Goal: Use online tool/utility: Utilize a website feature to perform a specific function

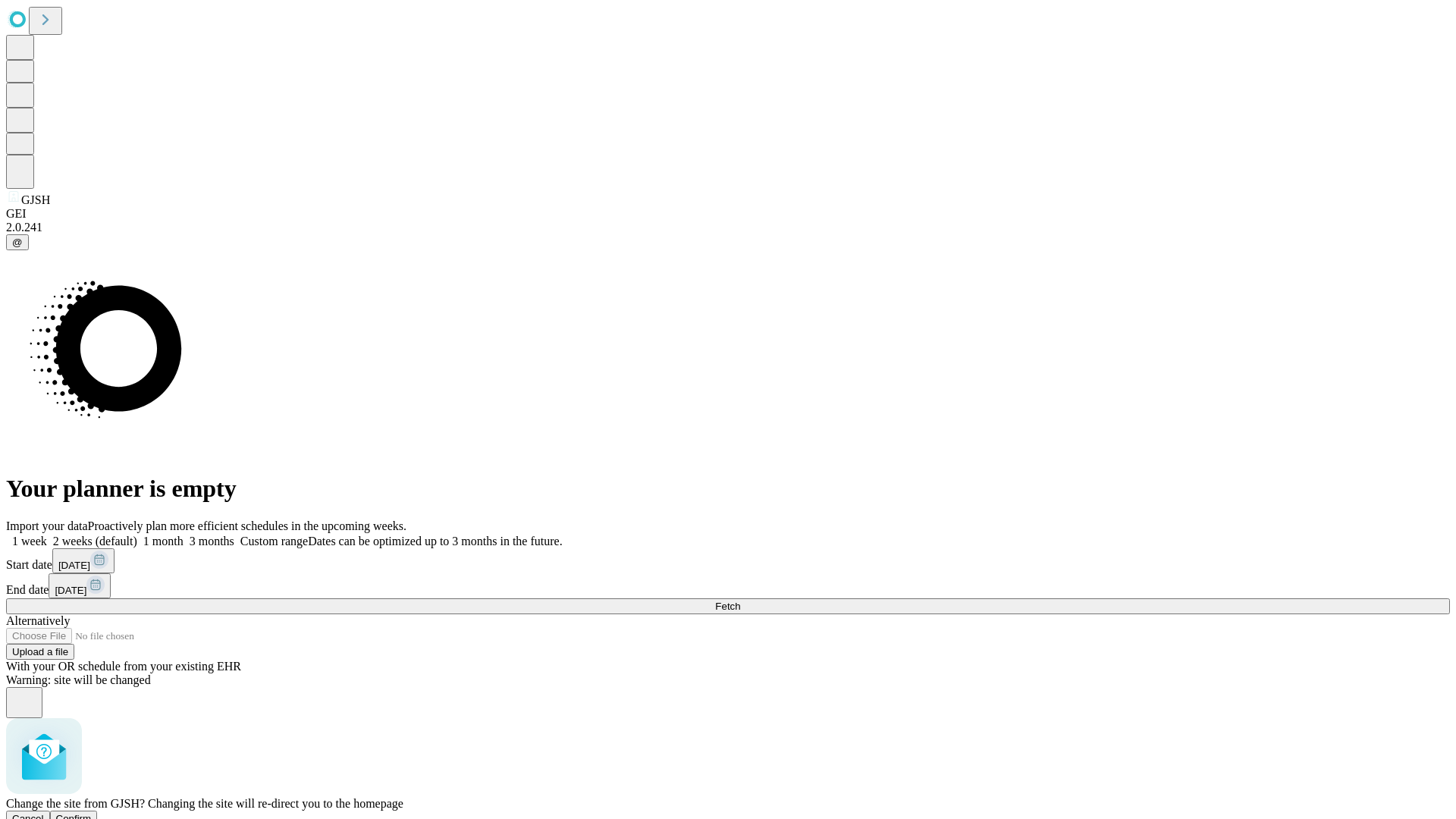
click at [91, 813] on span "Confirm" at bounding box center [73, 818] width 36 height 11
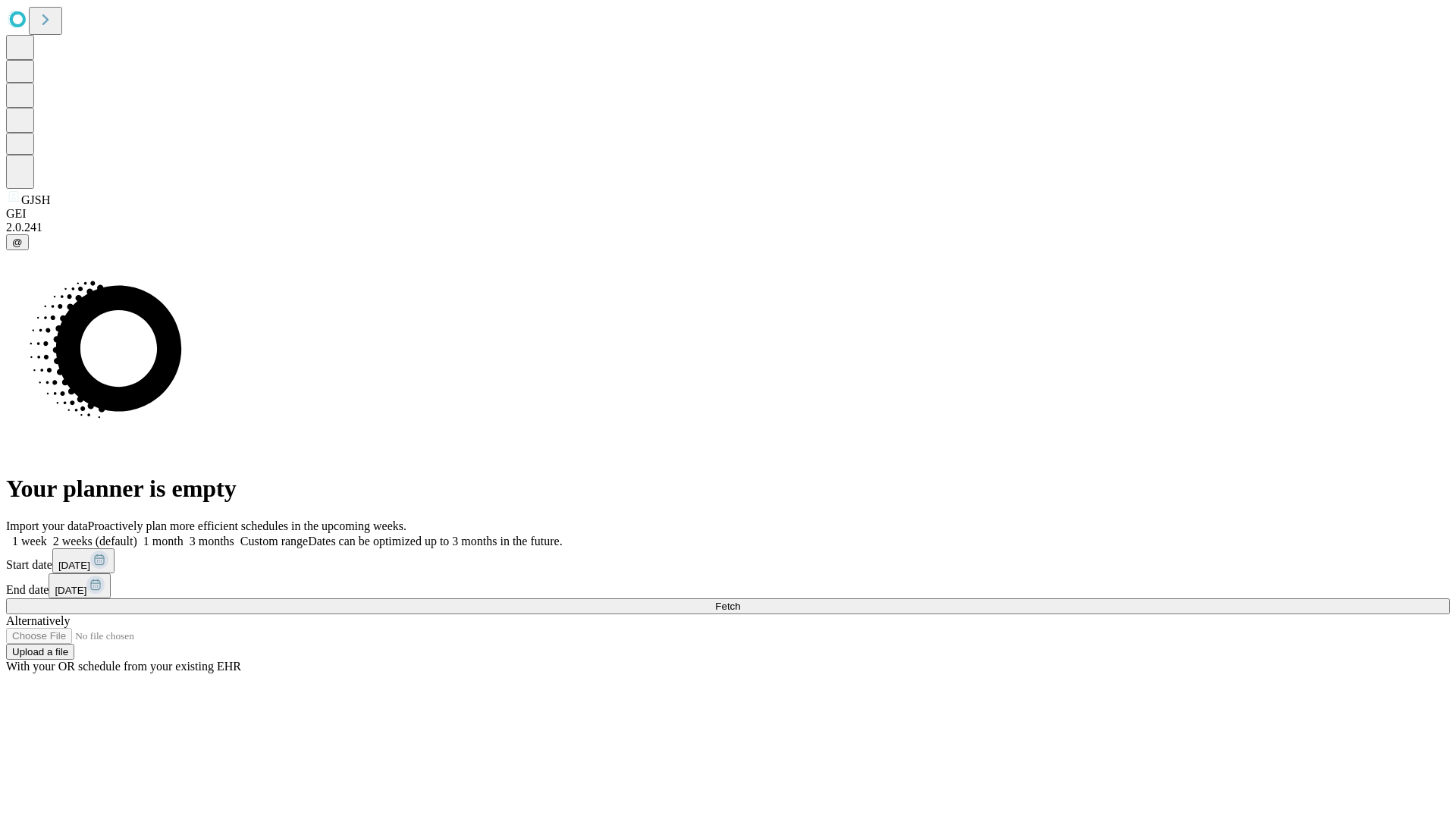
click at [184, 535] on label "1 month" at bounding box center [160, 541] width 47 height 13
click at [740, 601] on span "Fetch" at bounding box center [727, 606] width 25 height 11
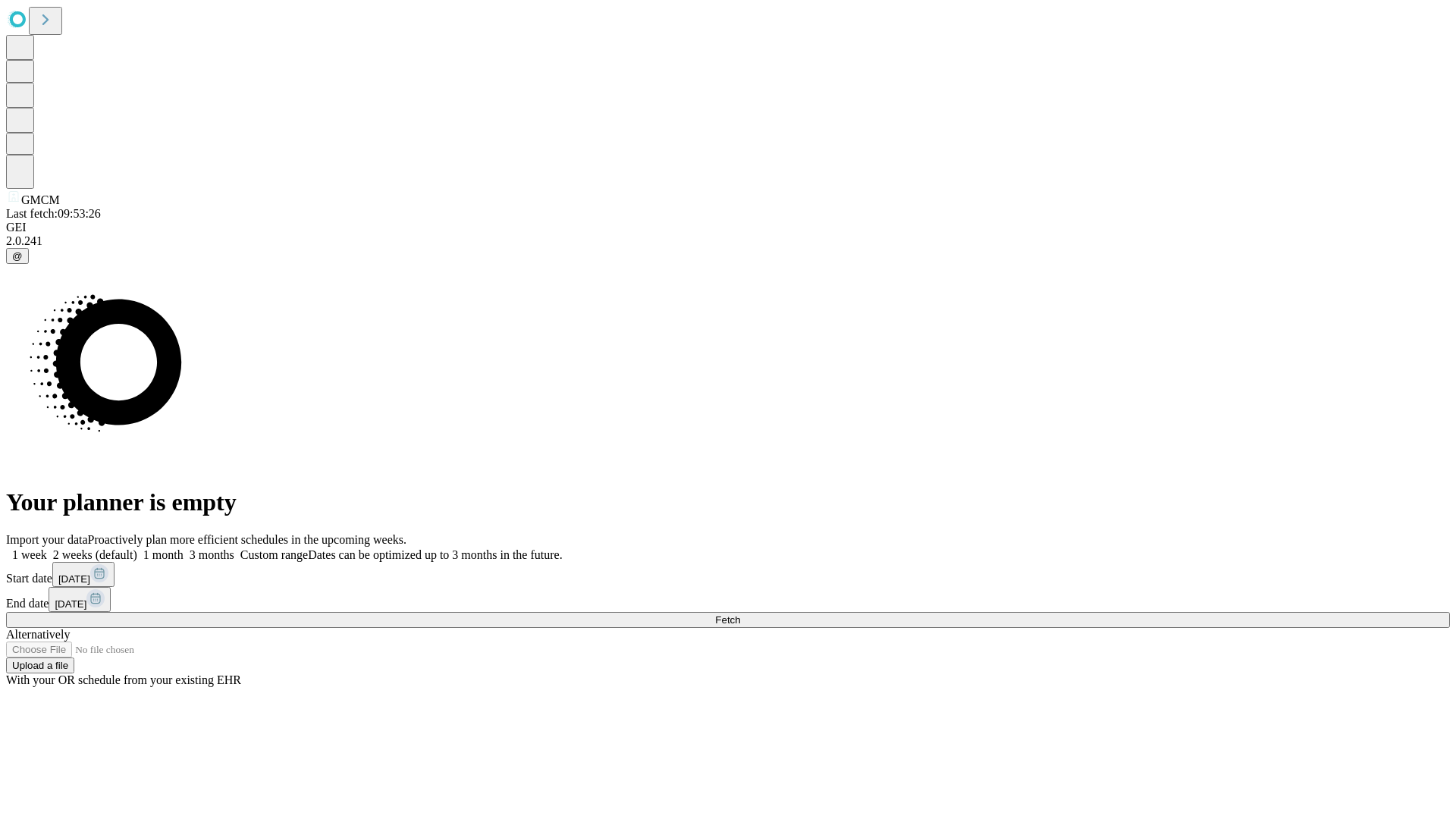
click at [740, 614] on span "Fetch" at bounding box center [727, 620] width 25 height 11
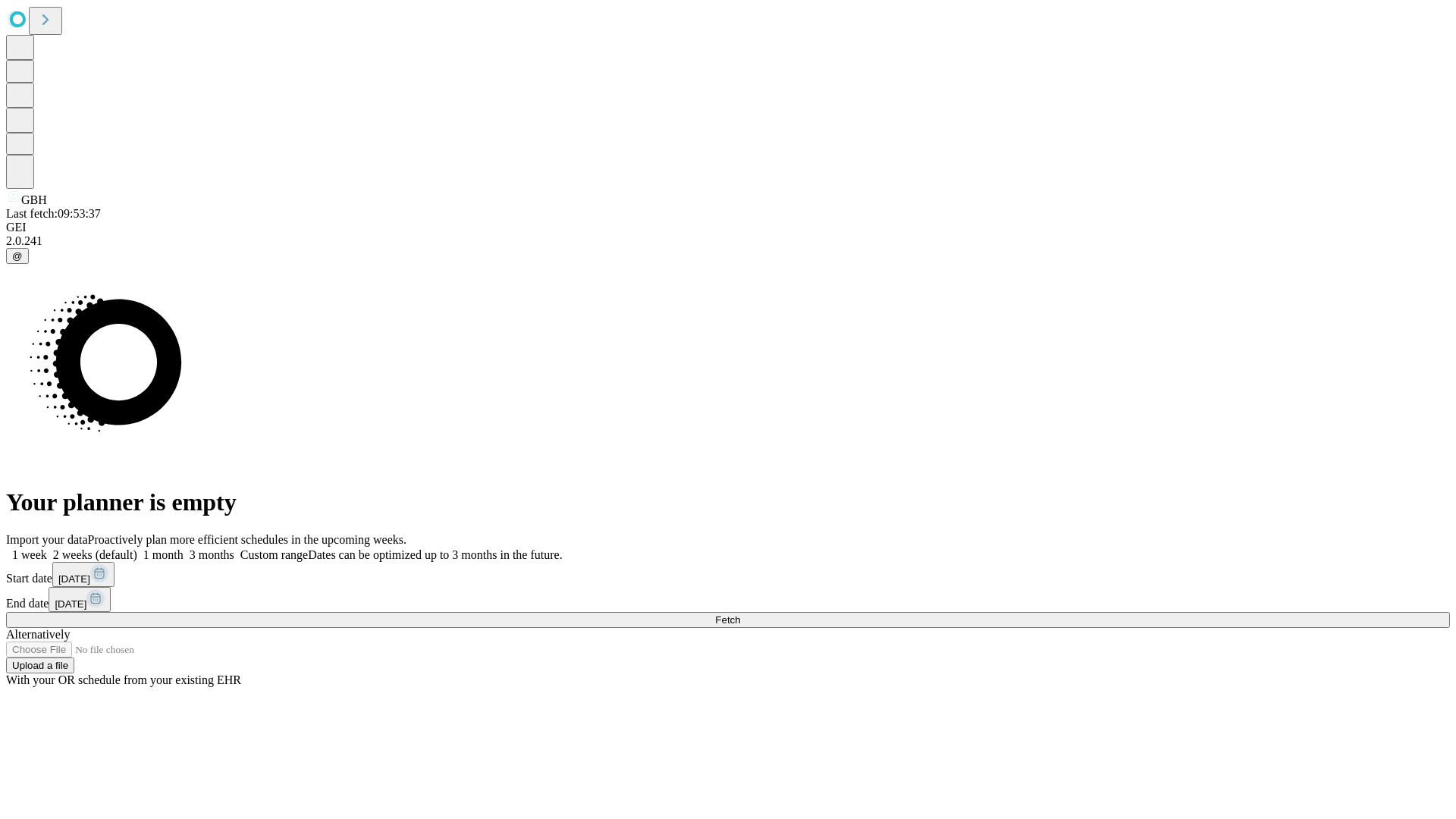
click at [184, 548] on label "1 month" at bounding box center [160, 555] width 47 height 13
click at [740, 614] on span "Fetch" at bounding box center [727, 620] width 25 height 11
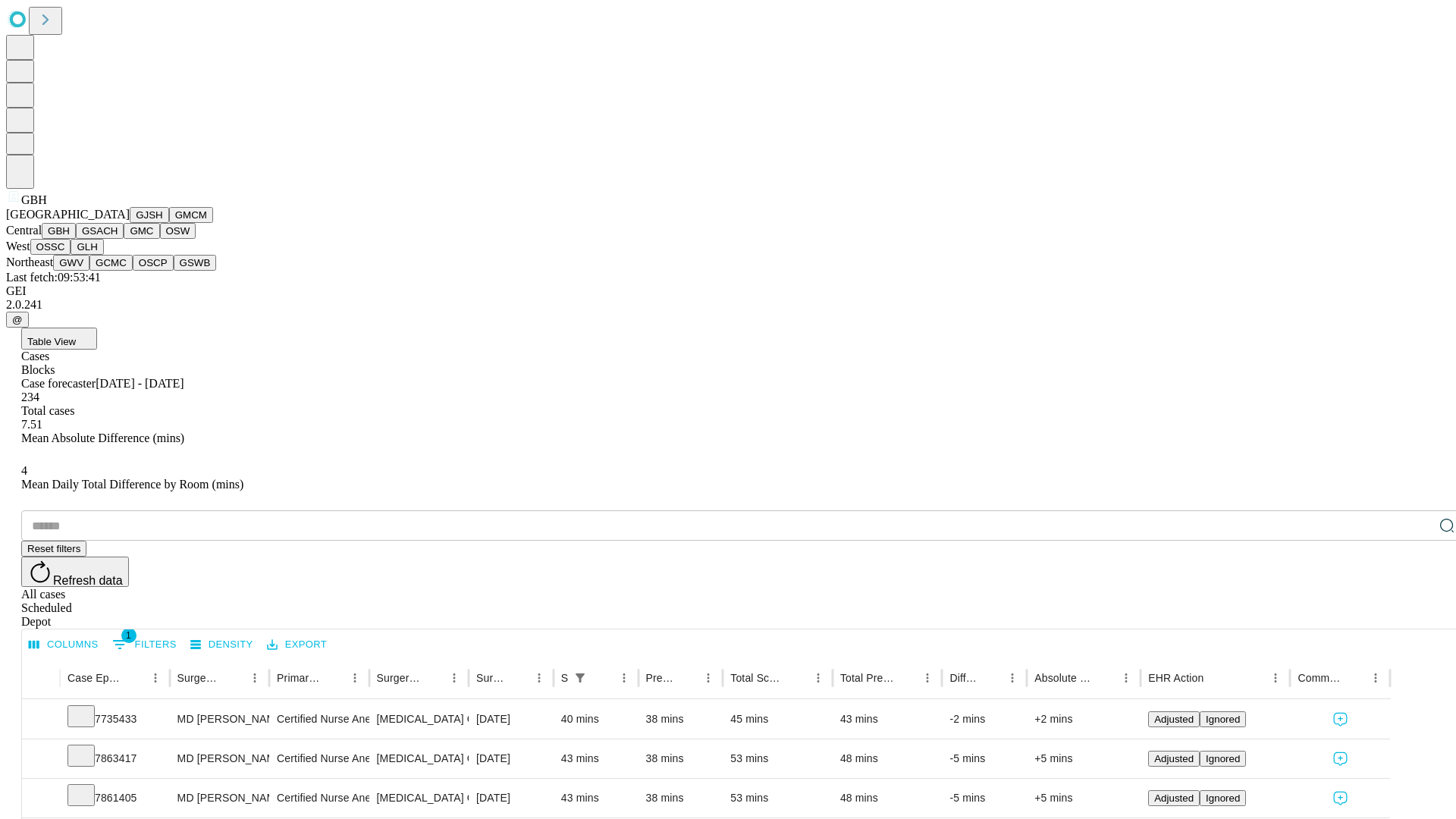
click at [118, 239] on button "GSACH" at bounding box center [100, 230] width 48 height 16
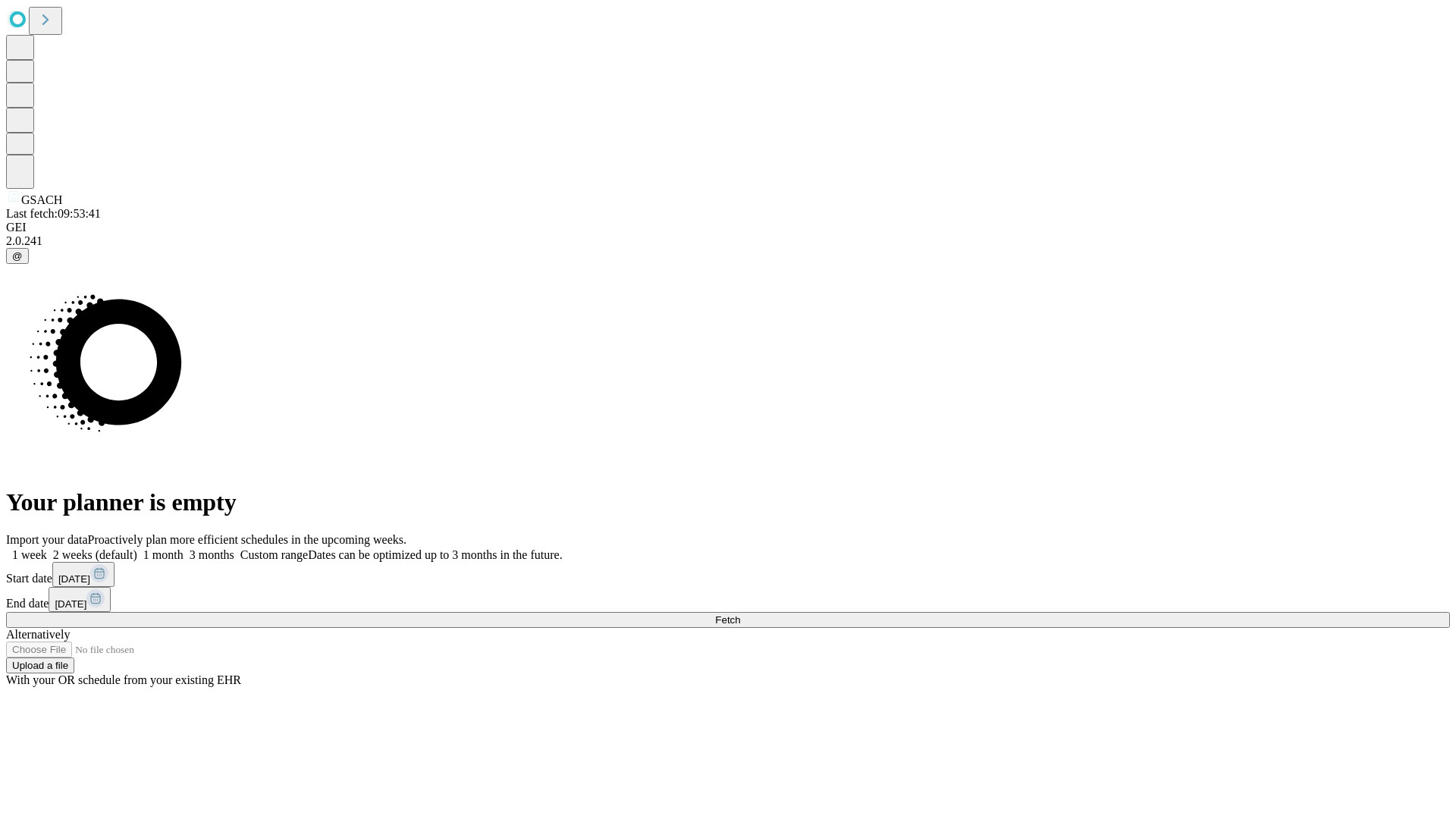
click at [184, 548] on label "1 month" at bounding box center [160, 555] width 47 height 13
click at [740, 614] on span "Fetch" at bounding box center [727, 620] width 25 height 11
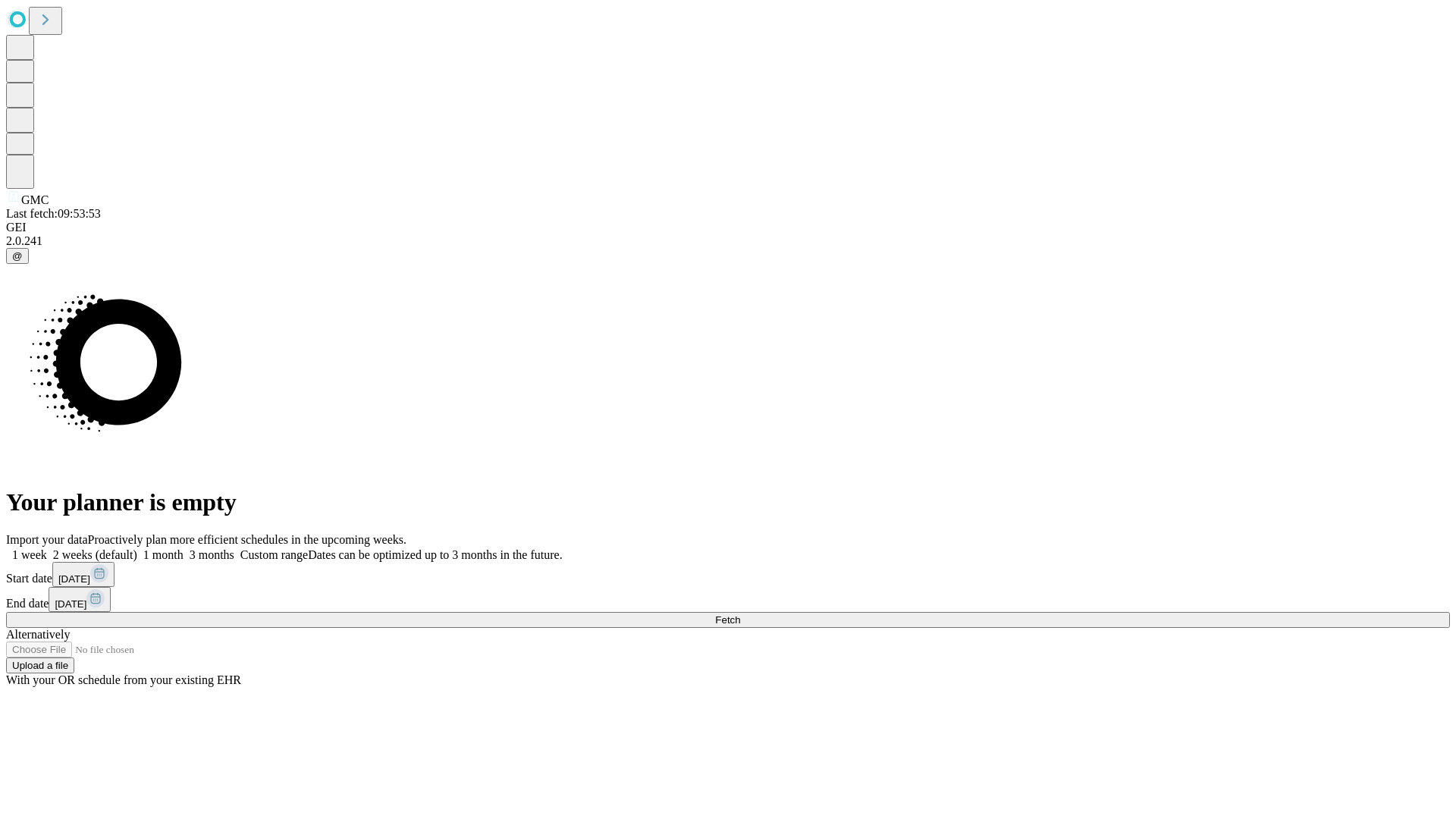
click at [184, 548] on label "1 month" at bounding box center [160, 555] width 47 height 13
click at [740, 614] on span "Fetch" at bounding box center [727, 620] width 25 height 11
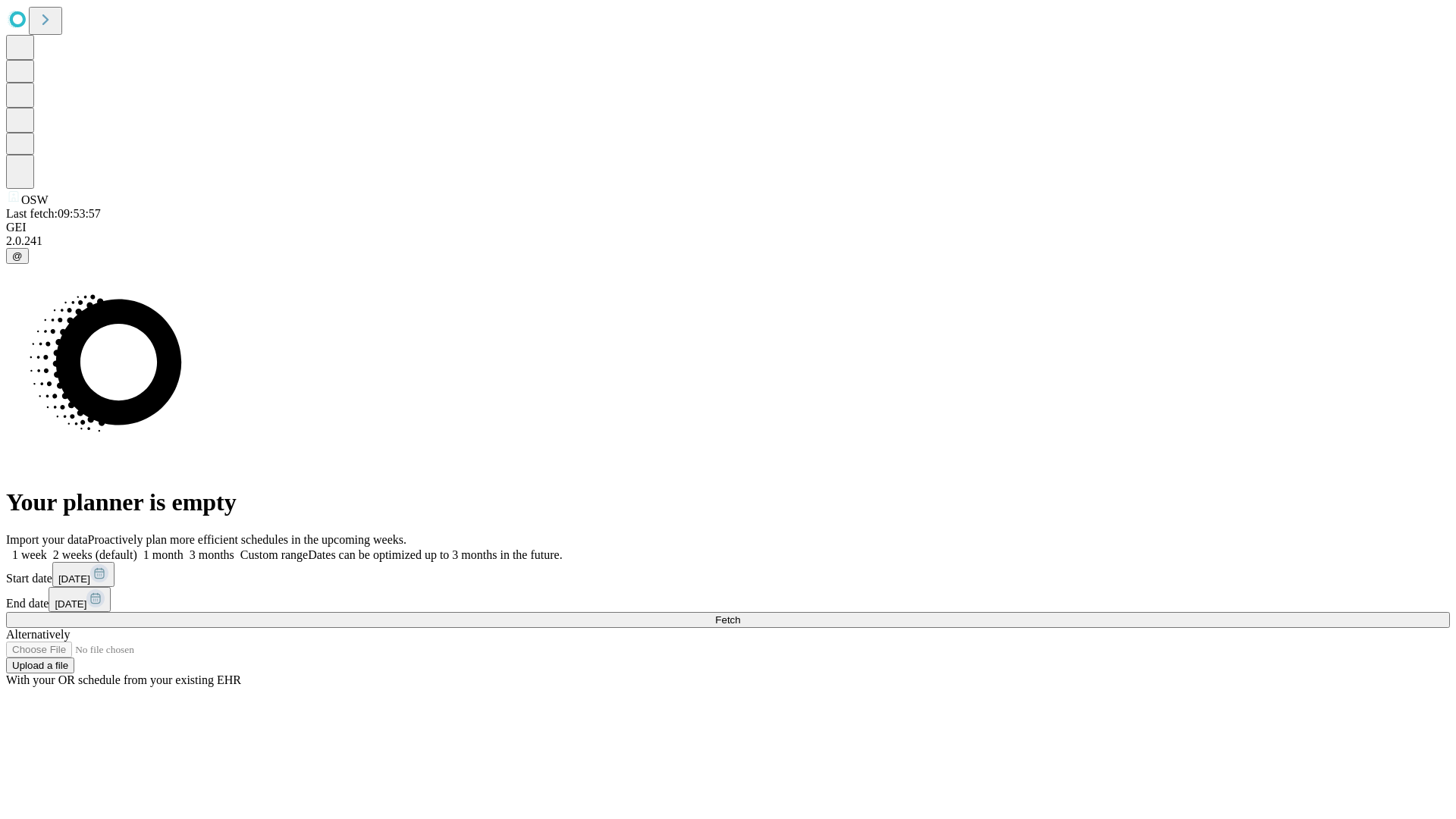
click at [184, 548] on label "1 month" at bounding box center [160, 555] width 47 height 13
click at [740, 614] on span "Fetch" at bounding box center [727, 620] width 25 height 11
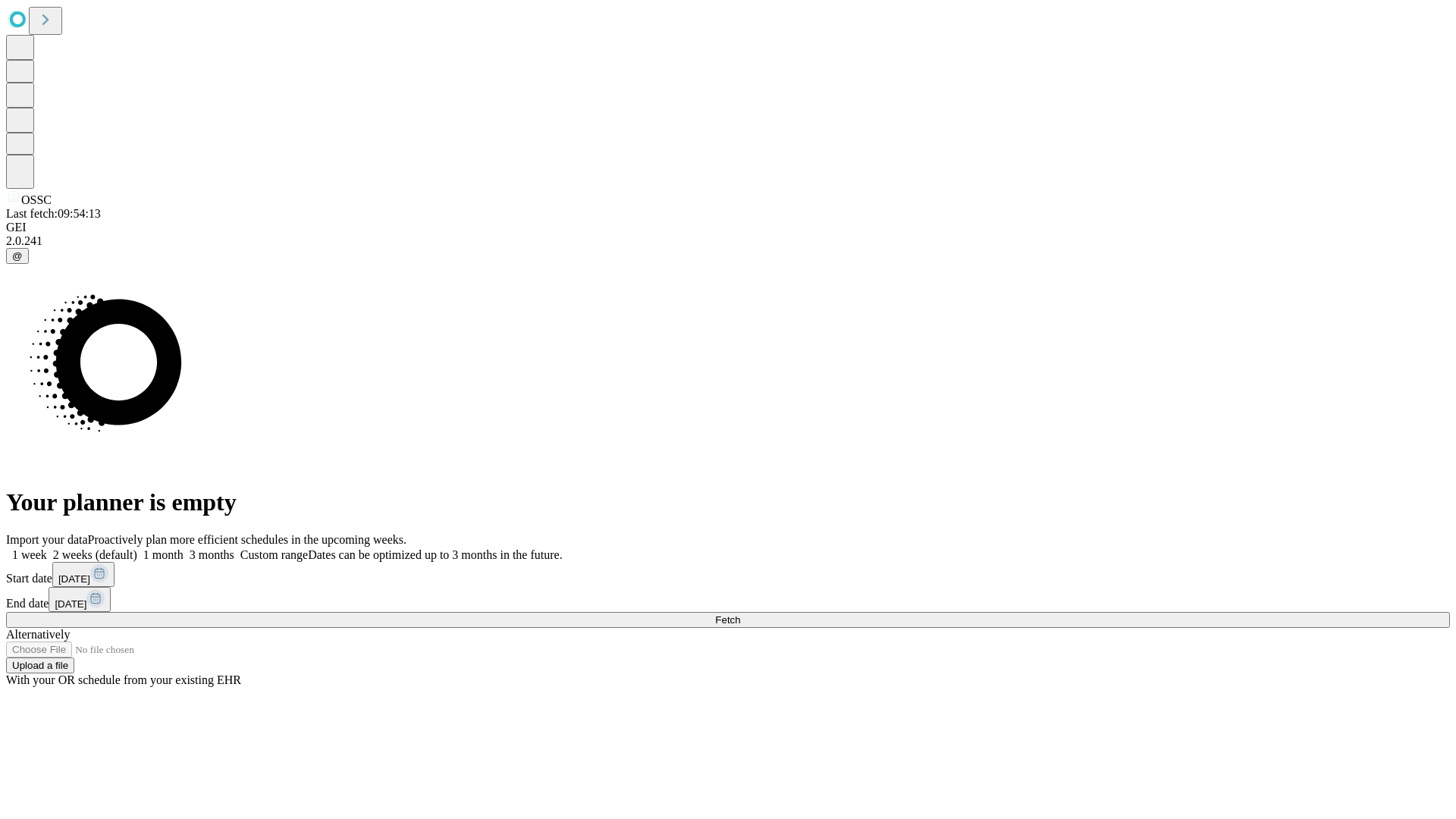
click at [184, 548] on label "1 month" at bounding box center [160, 555] width 47 height 13
click at [740, 614] on span "Fetch" at bounding box center [727, 620] width 25 height 11
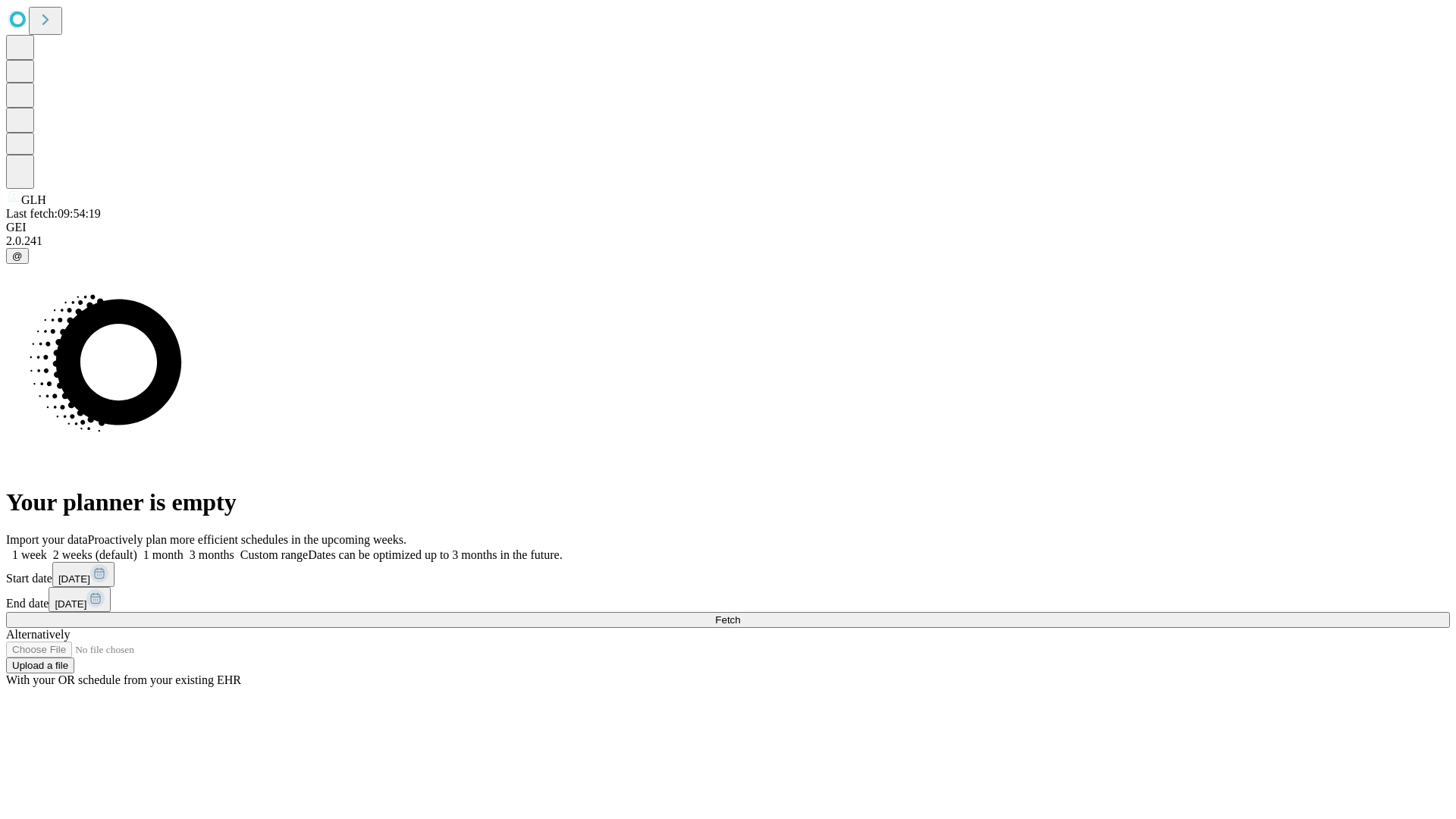
click at [740, 614] on span "Fetch" at bounding box center [727, 620] width 25 height 11
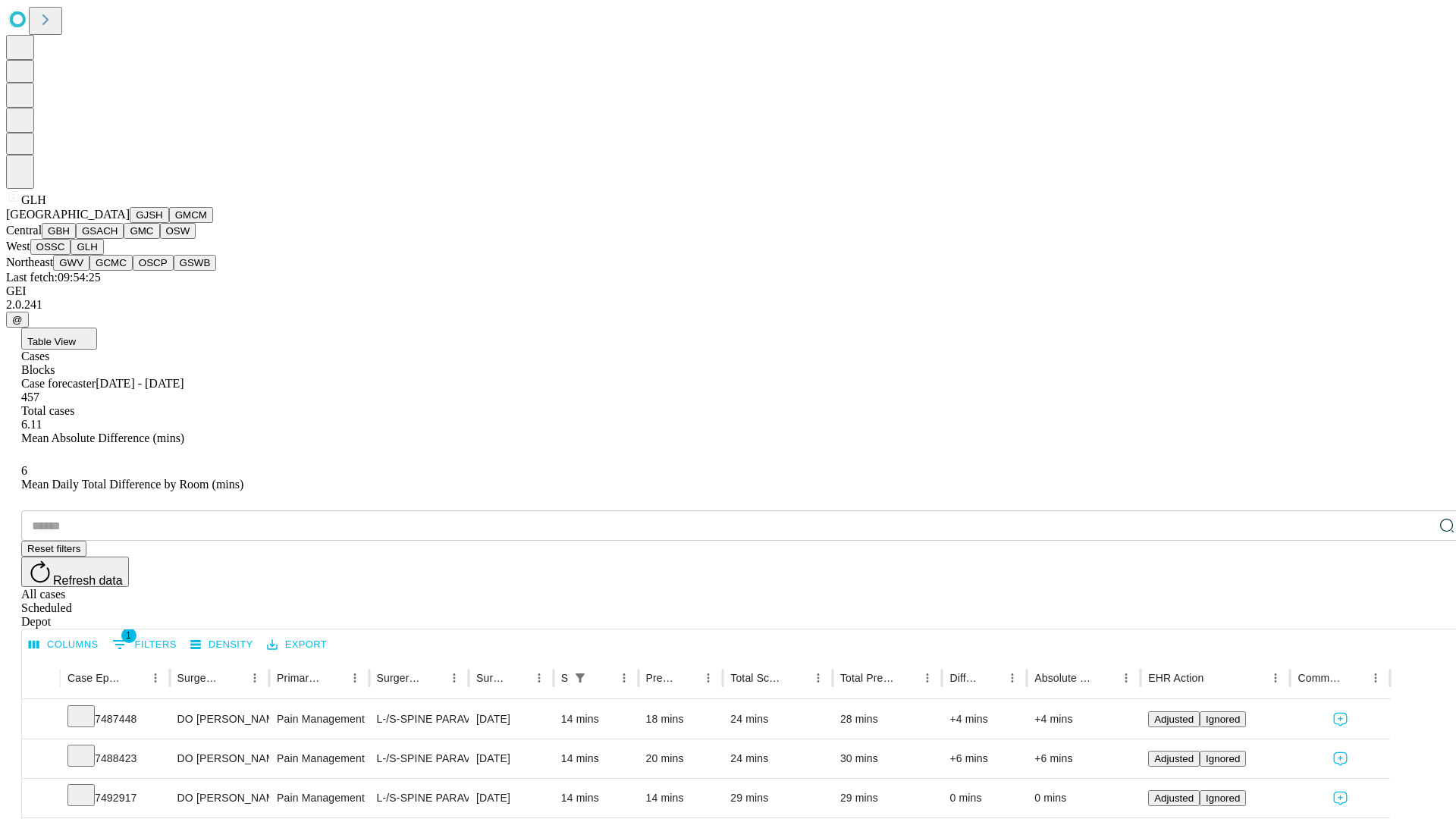
click at [90, 271] on button "GWV" at bounding box center [71, 262] width 37 height 16
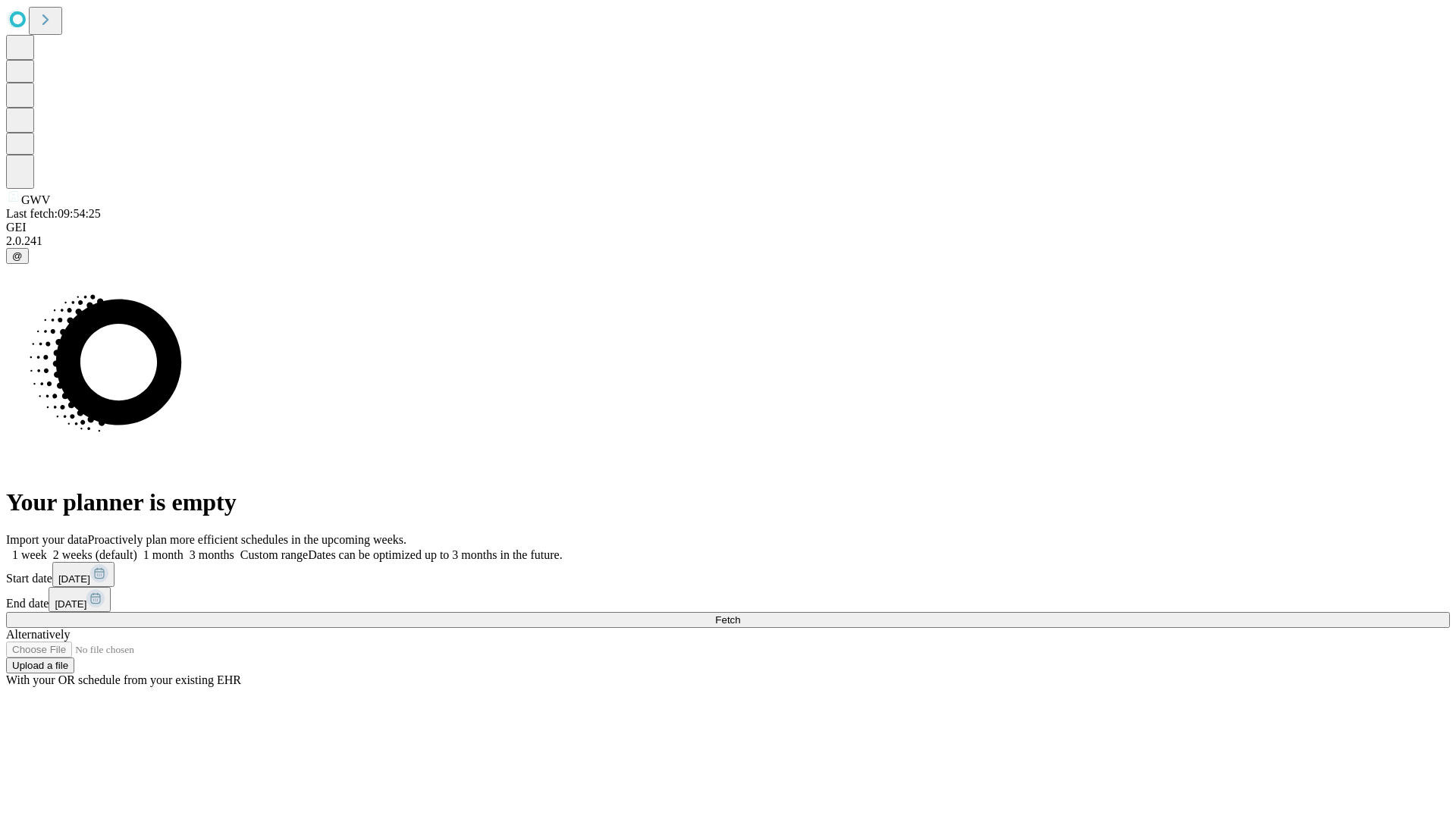
click at [184, 548] on label "1 month" at bounding box center [160, 555] width 47 height 13
click at [740, 614] on span "Fetch" at bounding box center [727, 620] width 25 height 11
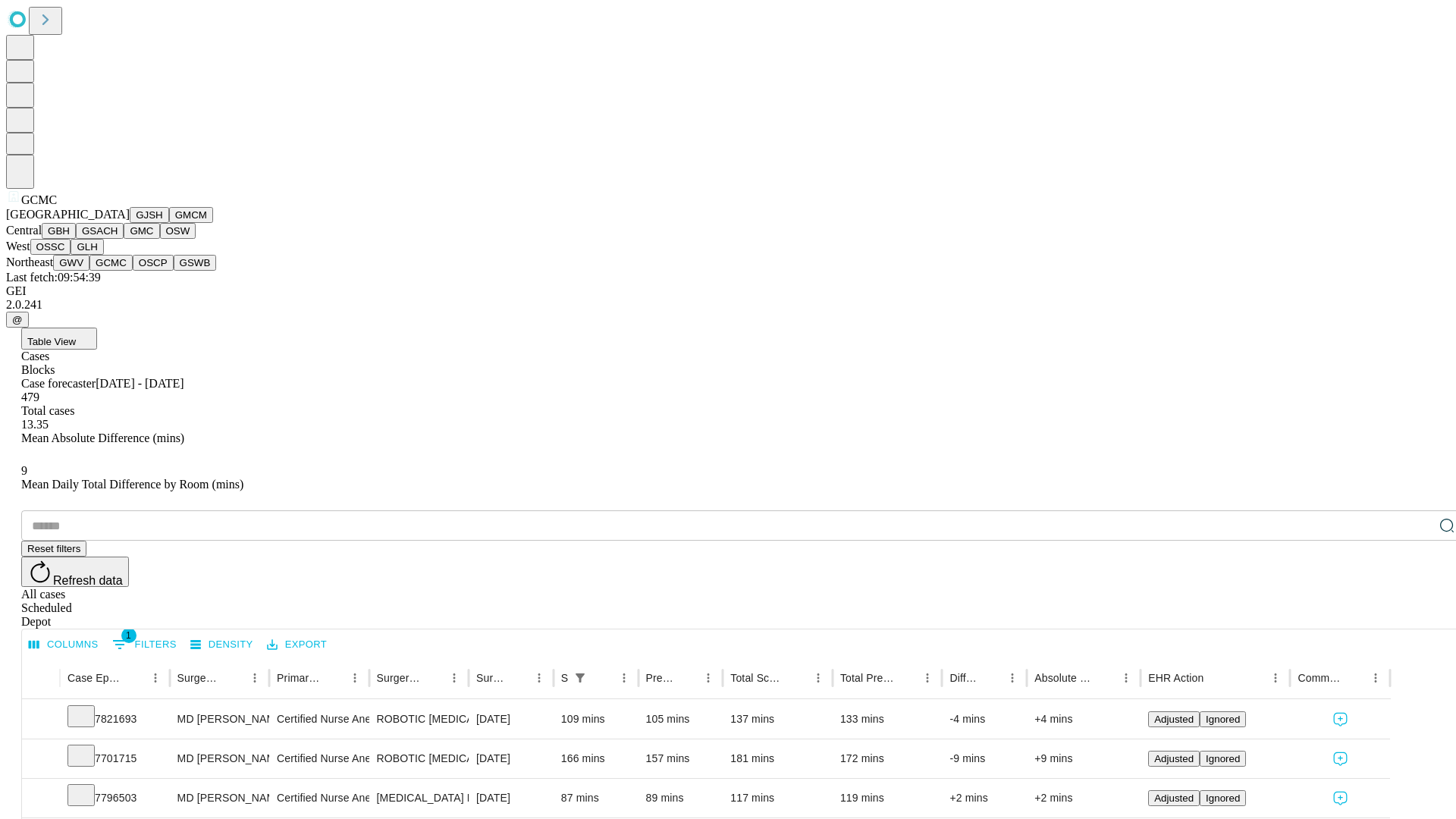
click at [133, 271] on button "OSCP" at bounding box center [153, 262] width 41 height 16
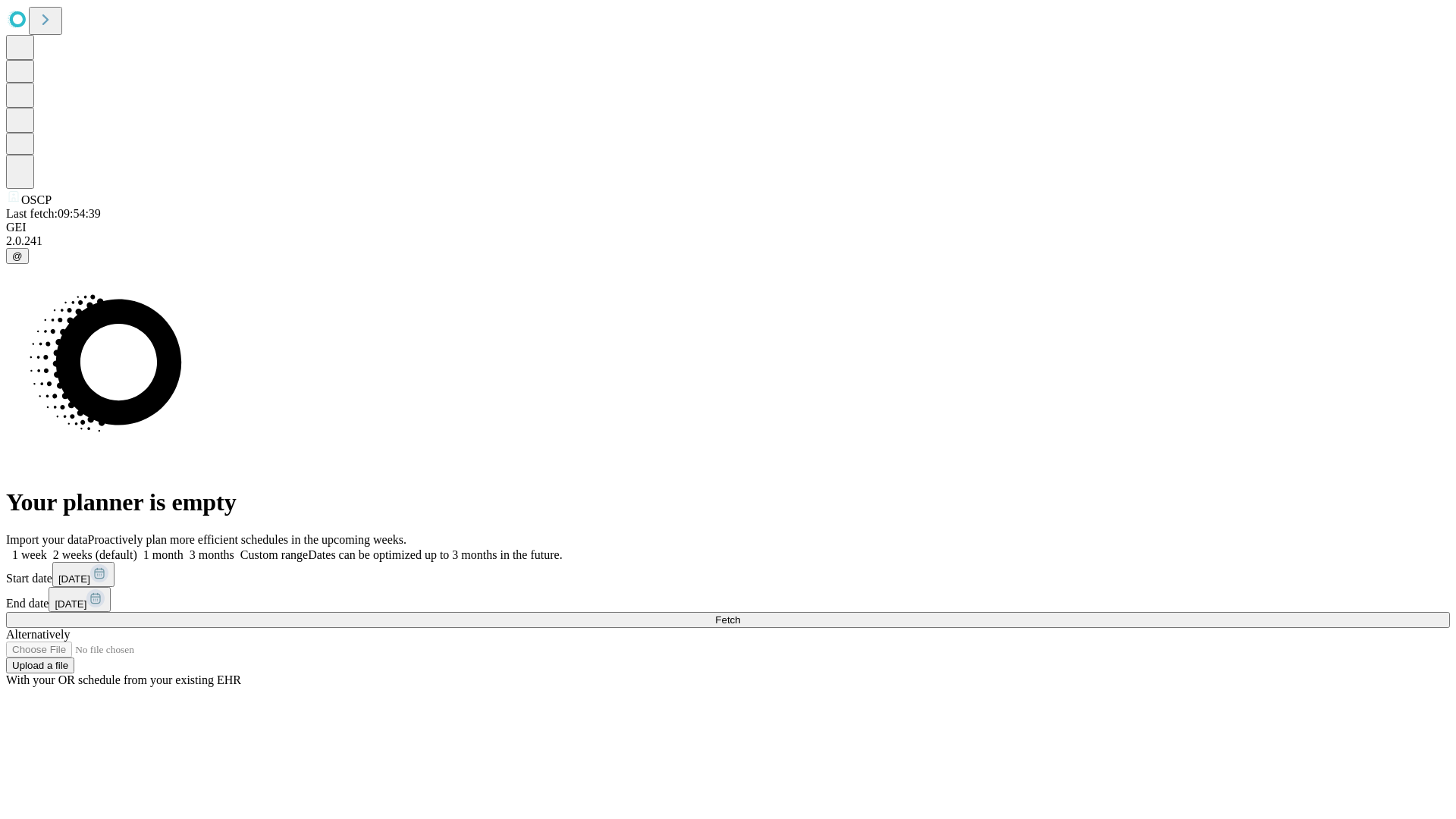
click at [184, 548] on label "1 month" at bounding box center [160, 555] width 47 height 13
click at [740, 614] on span "Fetch" at bounding box center [727, 620] width 25 height 11
